Goal: Navigation & Orientation: Find specific page/section

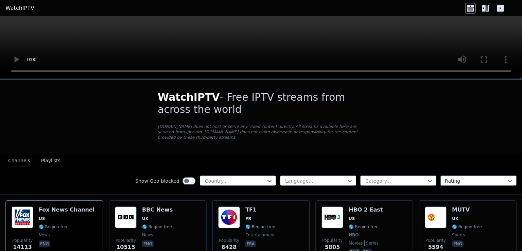
scroll to position [41, 0]
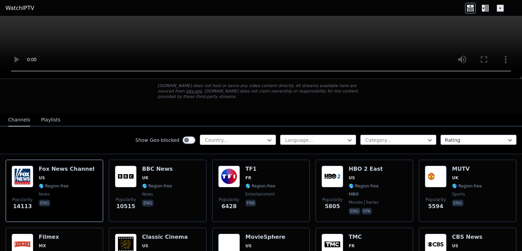
click at [259, 137] on div at bounding box center [235, 140] width 62 height 7
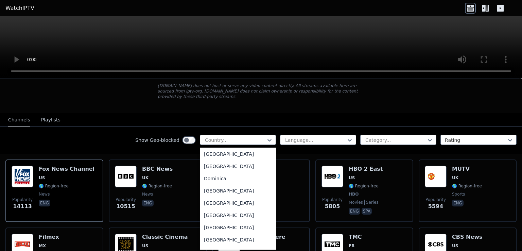
scroll to position [629, 0]
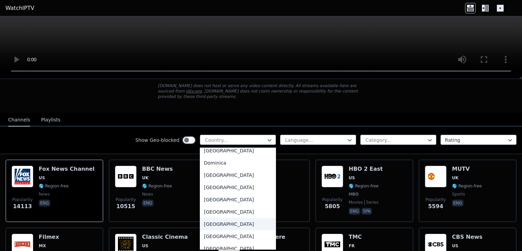
click at [206, 222] on div "[GEOGRAPHIC_DATA]" at bounding box center [238, 224] width 76 height 12
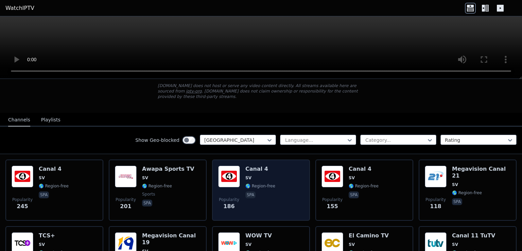
click at [242, 170] on div "Popularity 186 Canal 4 SV 🌎 Region-free spa" at bounding box center [261, 190] width 86 height 49
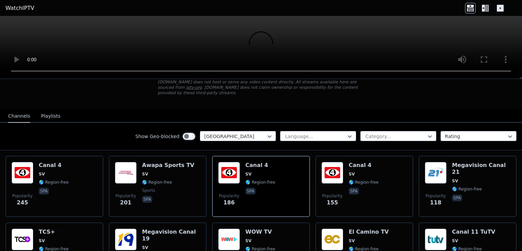
scroll to position [39, 0]
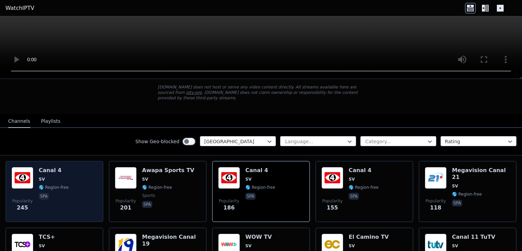
click at [79, 173] on div "Popularity 245 Canal 4 SV 🌎 Region-free spa" at bounding box center [55, 191] width 86 height 49
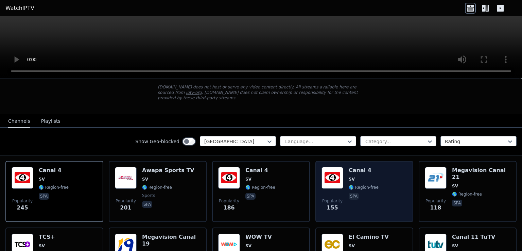
click at [370, 185] on span "🌎 Region-free" at bounding box center [364, 187] width 30 height 5
drag, startPoint x: 370, startPoint y: 181, endPoint x: 348, endPoint y: 176, distance: 22.4
click at [349, 176] on div "Canal 4 SV 🌎 Region-free spa" at bounding box center [364, 191] width 30 height 49
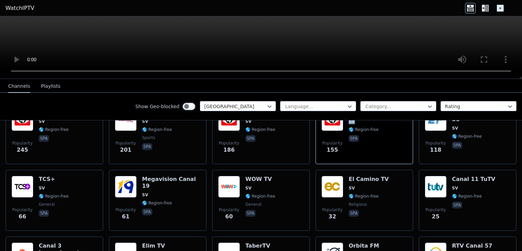
scroll to position [24, 0]
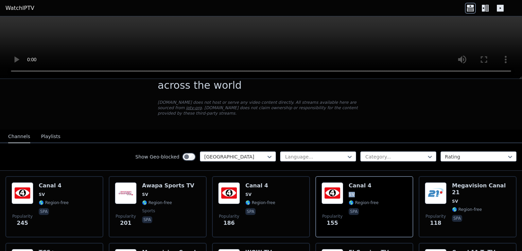
click at [49, 133] on button "Playlists" at bounding box center [50, 136] width 19 height 13
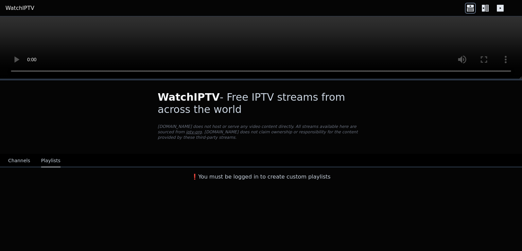
scroll to position [0, 0]
